Goal: Information Seeking & Learning: Learn about a topic

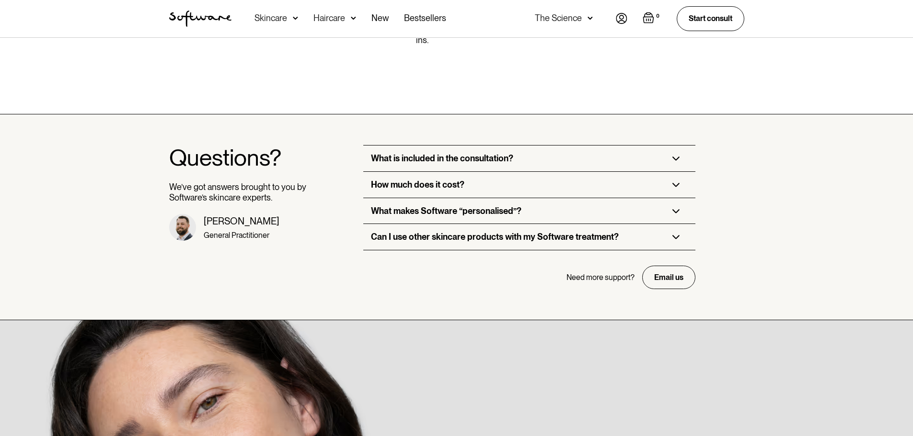
scroll to position [2300, 0]
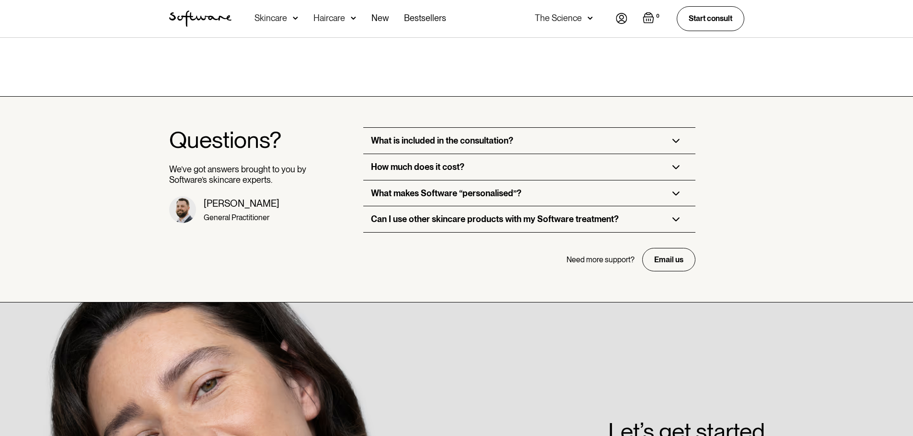
click at [386, 136] on div "What is included in the consultation?" at bounding box center [442, 141] width 142 height 11
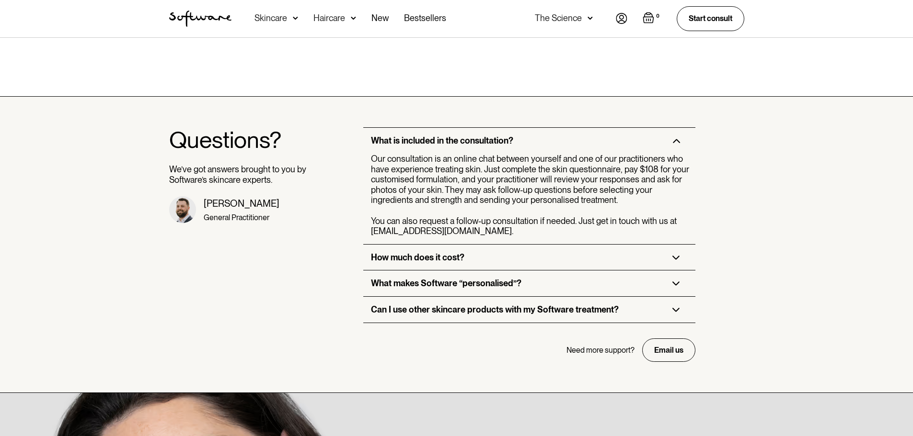
click at [374, 136] on div "What is included in the consultation?" at bounding box center [442, 141] width 142 height 11
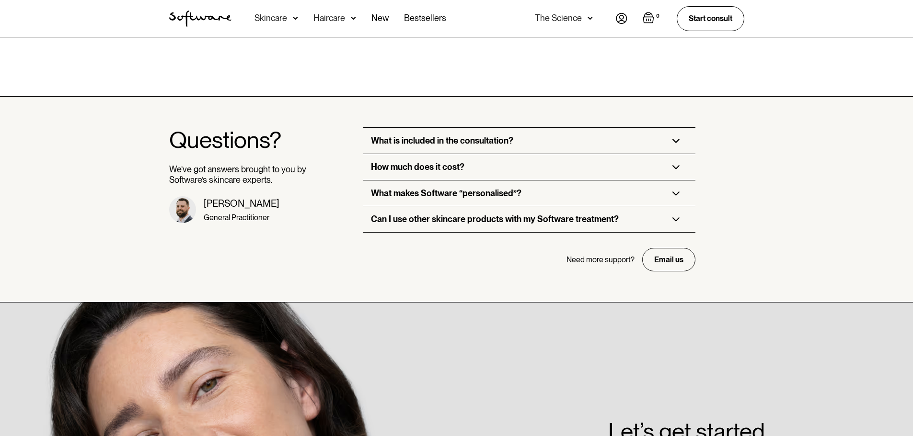
click at [388, 188] on div "What makes Software “personalised”?" at bounding box center [446, 193] width 150 height 11
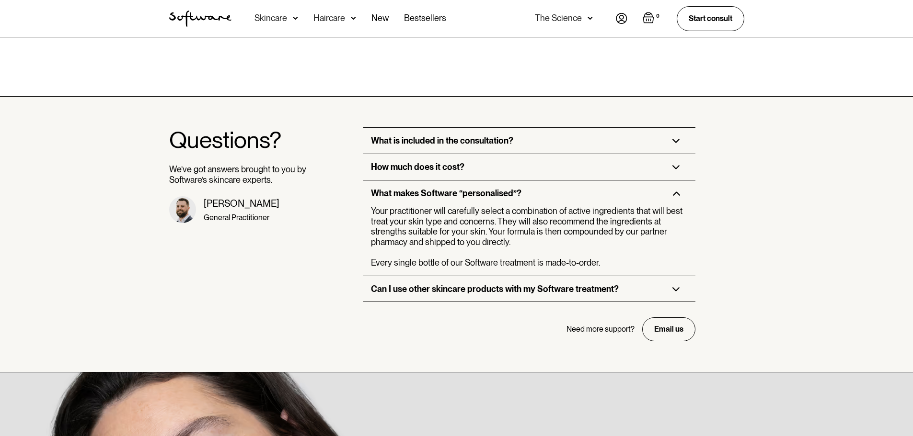
click at [388, 188] on div "What makes Software “personalised”?" at bounding box center [446, 193] width 150 height 11
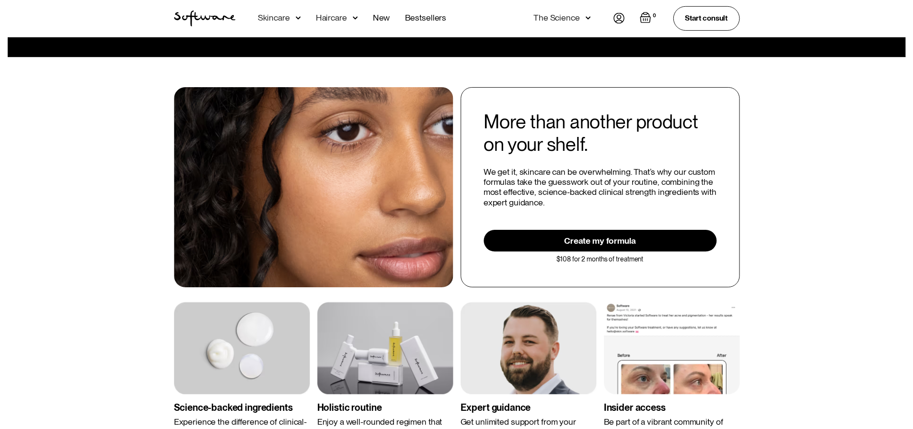
scroll to position [1619, 0]
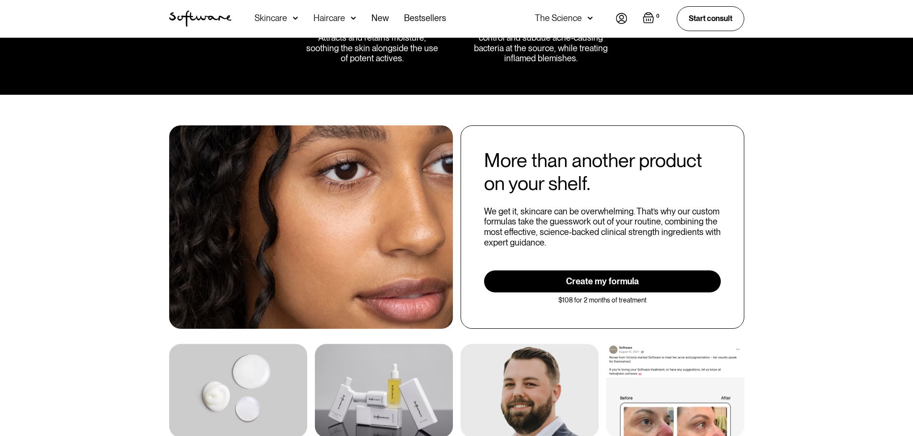
click at [268, 20] on div "Skincare" at bounding box center [270, 18] width 33 height 10
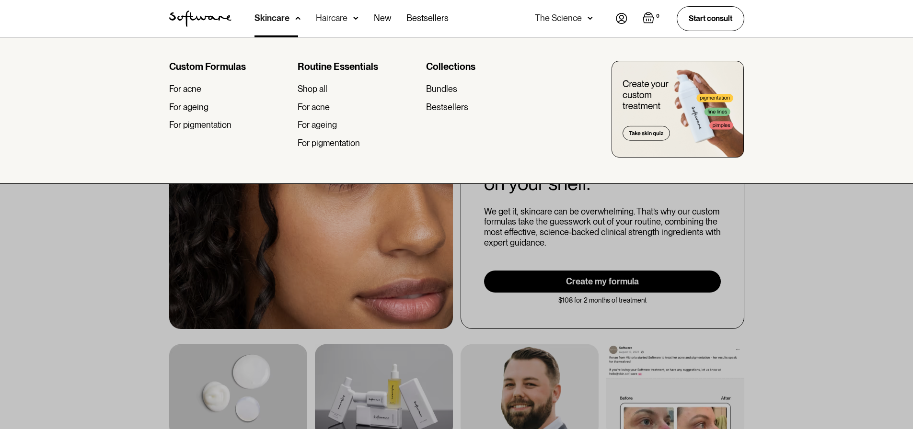
click at [208, 20] on img "home" at bounding box center [200, 19] width 62 height 16
